Goal: Task Accomplishment & Management: Manage account settings

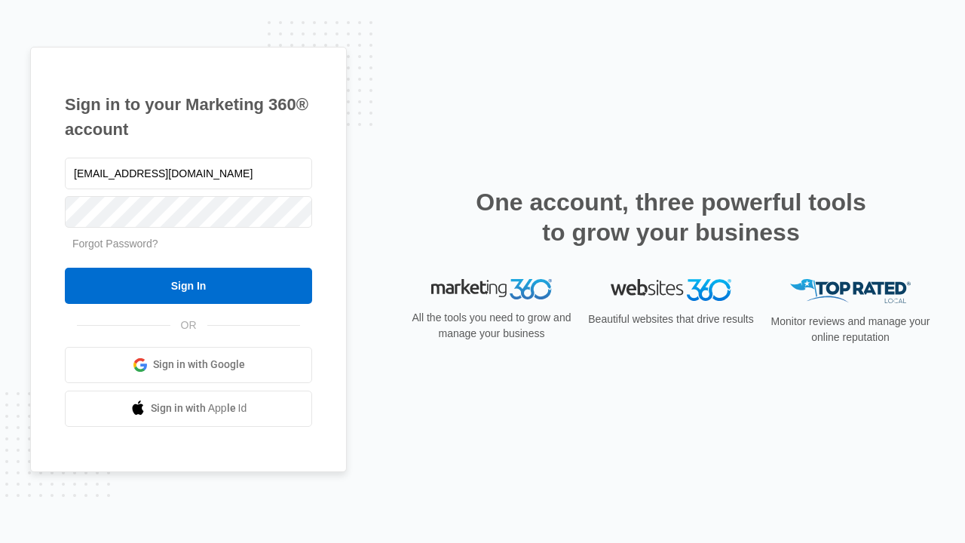
type input "[EMAIL_ADDRESS][DOMAIN_NAME]"
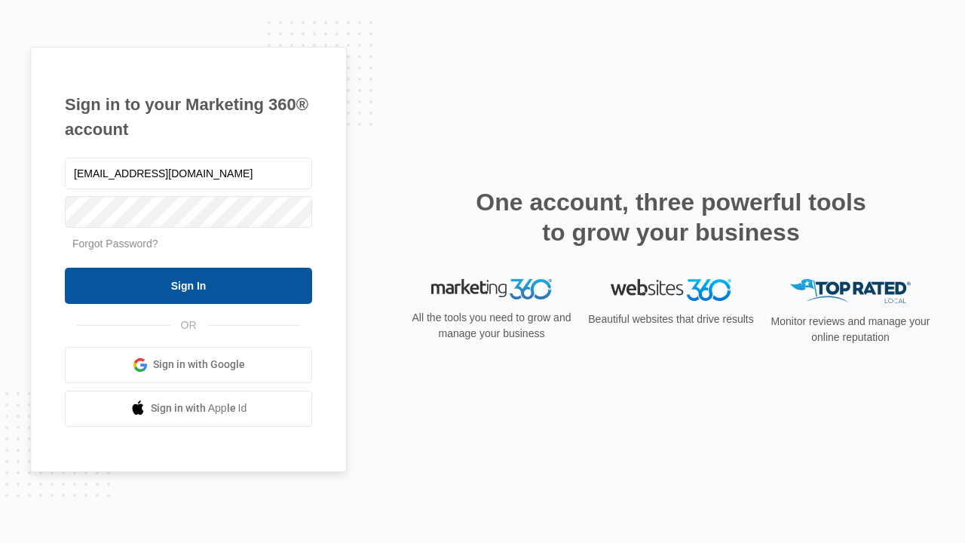
click at [189, 285] on input "Sign In" at bounding box center [188, 286] width 247 height 36
